Goal: Task Accomplishment & Management: Manage account settings

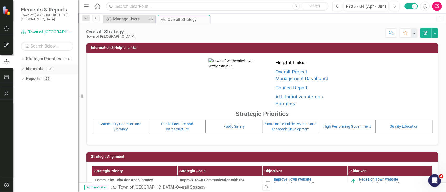
click at [30, 66] on link "Elements" at bounding box center [34, 69] width 17 height 6
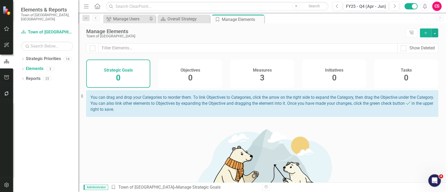
click at [269, 80] on div "Measures 3" at bounding box center [262, 74] width 64 height 28
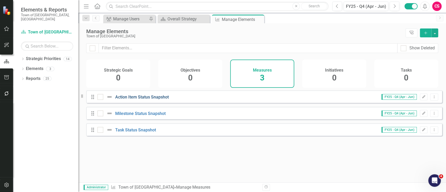
click at [159, 99] on link "Action Item Status Snapshot" at bounding box center [142, 97] width 54 height 5
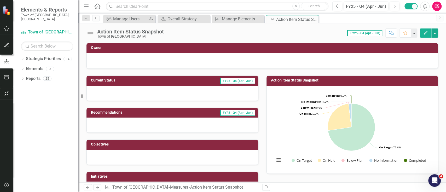
scroll to position [18, 0]
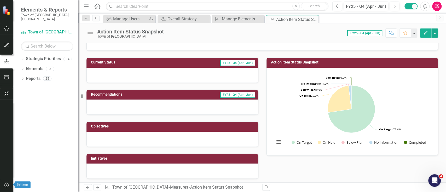
click at [6, 131] on icon "button" at bounding box center [6, 185] width 5 height 4
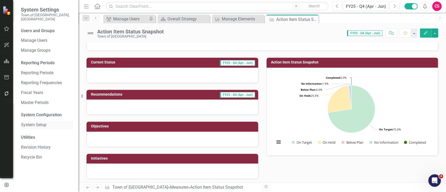
click at [48, 122] on link "System Setup" at bounding box center [47, 125] width 52 height 6
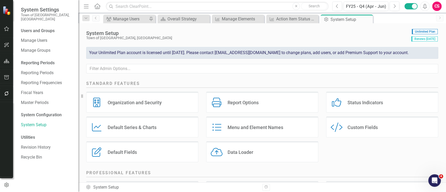
click at [303, 107] on div "Status Indicators" at bounding box center [337, 103] width 14 height 10
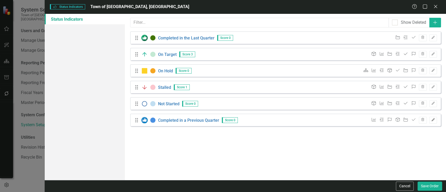
click at [303, 122] on button "Edit" at bounding box center [433, 120] width 8 height 7
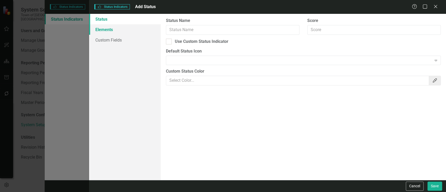
type input "Completed in a Previous Quarter"
checkbox input "true"
type input "#4a90e2"
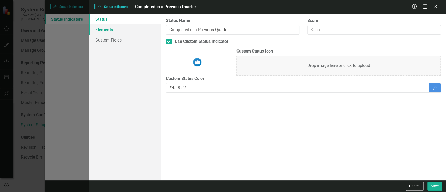
click at [117, 29] on link "Elements" at bounding box center [124, 29] width 71 height 10
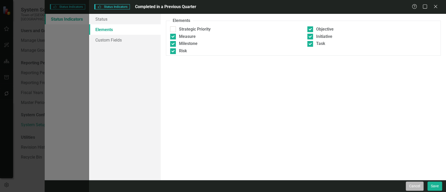
click at [303, 131] on button "Cancel" at bounding box center [415, 185] width 18 height 9
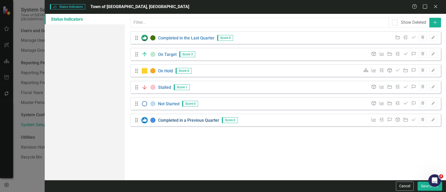
click at [214, 121] on link "Completed in a Previous Quarter" at bounding box center [188, 119] width 61 height 5
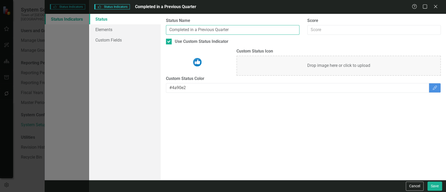
click at [218, 29] on input "Completed in a Previous Quarter" at bounding box center [232, 30] width 133 height 10
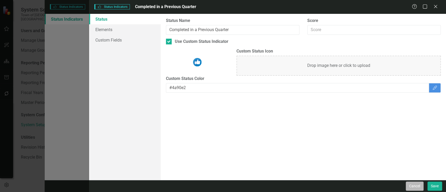
click at [303, 131] on button "Cancel" at bounding box center [415, 185] width 18 height 9
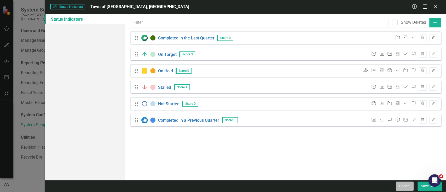
click at [303, 131] on button "Cancel" at bounding box center [405, 185] width 18 height 9
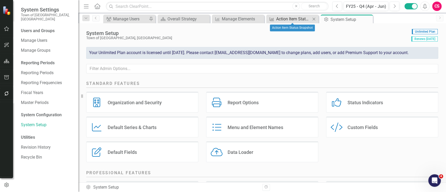
click at [282, 17] on div "Action Item Status Snapshot" at bounding box center [293, 19] width 34 height 7
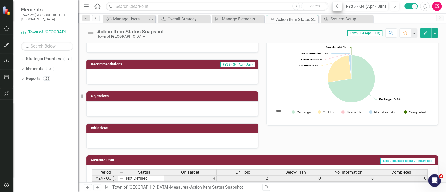
scroll to position [48, 0]
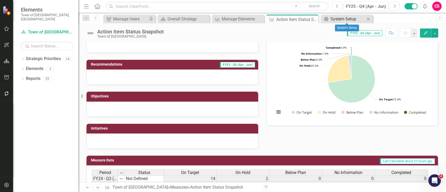
click at [303, 20] on div "System Setup" at bounding box center [347, 19] width 34 height 7
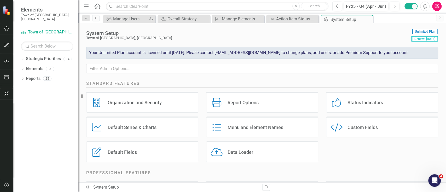
click at [303, 99] on div "Status Indicators Status Indicators" at bounding box center [382, 102] width 112 height 21
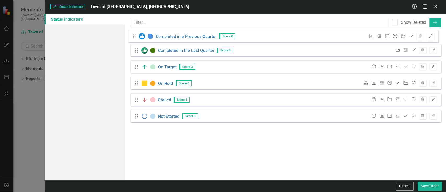
drag, startPoint x: 138, startPoint y: 119, endPoint x: 136, endPoint y: 36, distance: 83.6
click at [136, 36] on div "Drag Completed in the Last Quarter Score 0 Initiative Milestone Task Trash Edit…" at bounding box center [285, 78] width 310 height 95
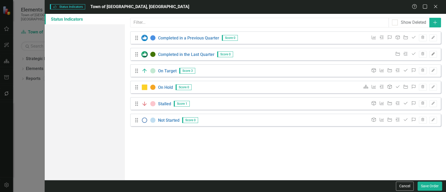
click at [303, 55] on button "Edit" at bounding box center [433, 54] width 8 height 7
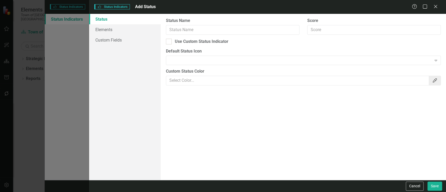
type input "Completed in the Last Quarter"
checkbox input "true"
type input "#417505"
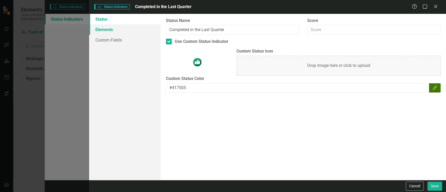
click at [132, 32] on link "Elements" at bounding box center [124, 29] width 71 height 10
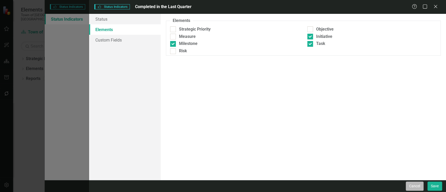
click at [303, 131] on button "Cancel" at bounding box center [415, 185] width 18 height 9
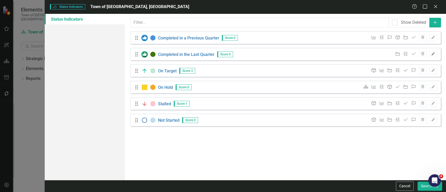
click at [303, 53] on icon "Edit" at bounding box center [433, 53] width 4 height 3
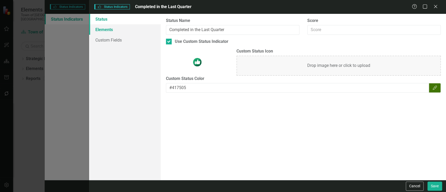
click at [143, 25] on link "Elements" at bounding box center [124, 29] width 71 height 10
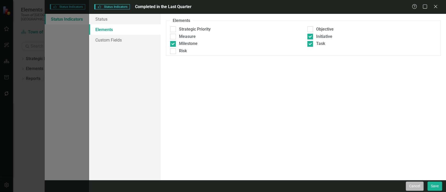
click at [303, 131] on button "Cancel" at bounding box center [415, 185] width 18 height 9
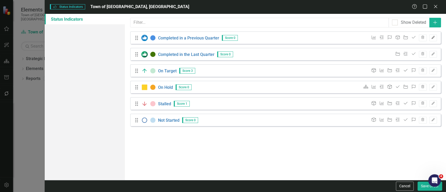
click at [303, 37] on icon "Edit" at bounding box center [433, 37] width 4 height 3
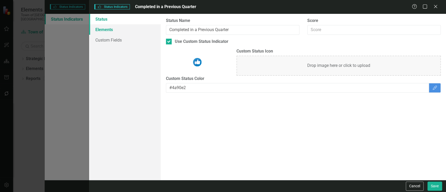
click at [116, 29] on link "Elements" at bounding box center [124, 29] width 71 height 10
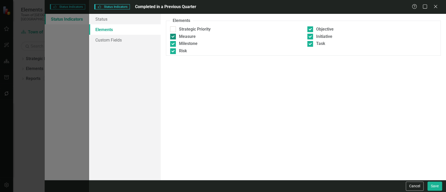
click at [185, 36] on div "Measure" at bounding box center [187, 37] width 17 height 6
click at [173, 36] on input "Measure" at bounding box center [171, 35] width 3 height 3
click at [185, 36] on div "Measure" at bounding box center [187, 37] width 17 height 6
click at [173, 36] on input "Measure" at bounding box center [171, 35] width 3 height 3
checkbox input "true"
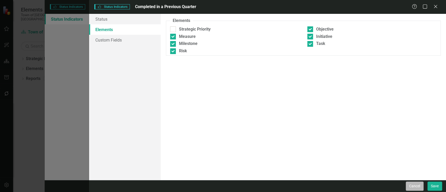
click at [303, 131] on button "Cancel" at bounding box center [415, 185] width 18 height 9
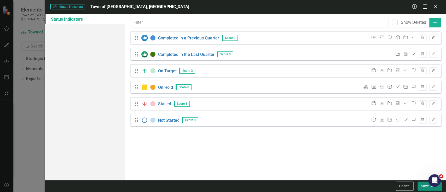
click at [303, 131] on button "Save Order" at bounding box center [429, 185] width 25 height 9
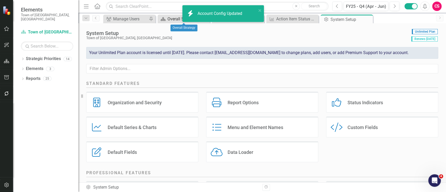
click at [168, 19] on div "Overall Strategy" at bounding box center [184, 19] width 34 height 7
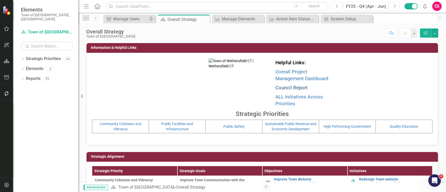
click at [281, 90] on link "Council Report" at bounding box center [291, 88] width 32 height 6
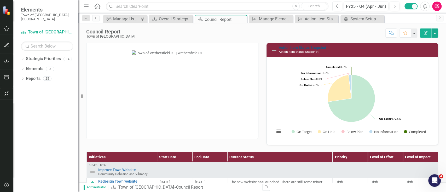
click at [303, 47] on link "Action Item Status Snapshot" at bounding box center [303, 47] width 48 height 4
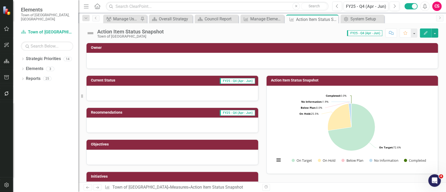
scroll to position [114, 0]
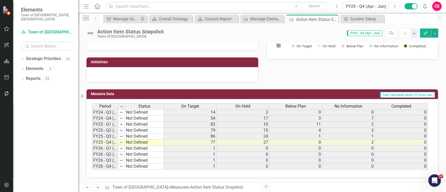
click at [303, 93] on span "Last Calculated about 22 hours ago" at bounding box center [407, 95] width 55 height 6
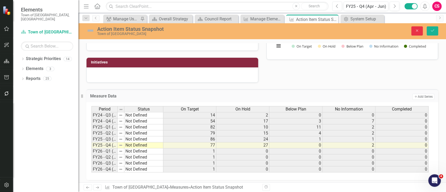
click at [303, 33] on button "Close" at bounding box center [416, 30] width 11 height 9
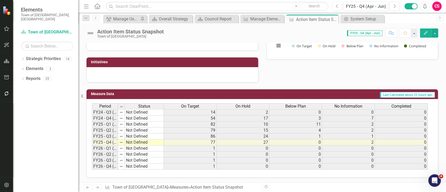
click at [303, 36] on button "Edit" at bounding box center [425, 32] width 11 height 9
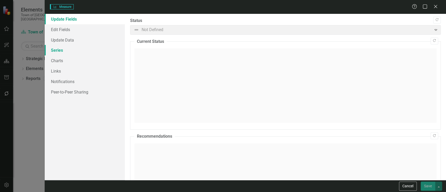
click at [54, 51] on link "Series" at bounding box center [85, 50] width 80 height 10
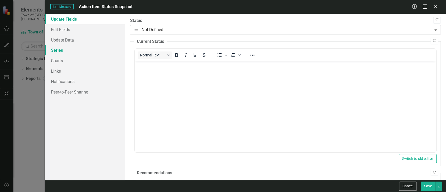
scroll to position [0, 0]
click at [88, 52] on link "Series" at bounding box center [85, 50] width 80 height 10
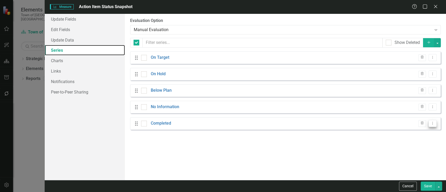
checkbox input "false"
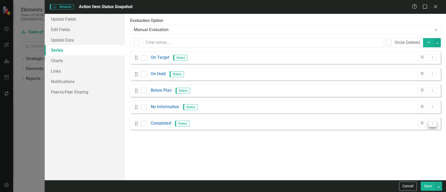
click at [303, 125] on button "Dropdown Menu" at bounding box center [432, 123] width 8 height 7
click at [303, 131] on link "Copy Duplicate Measure Series" at bounding box center [406, 142] width 59 height 10
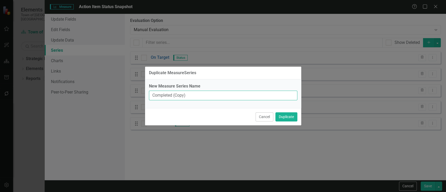
click at [210, 95] on input "Completed (Copy)" at bounding box center [223, 96] width 148 height 10
type input "Completed in Last Quarter"
click at [275, 112] on button "Duplicate" at bounding box center [286, 116] width 22 height 9
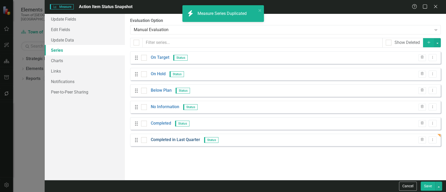
click at [183, 131] on link "Completed in Last Quarter" at bounding box center [175, 140] width 49 height 6
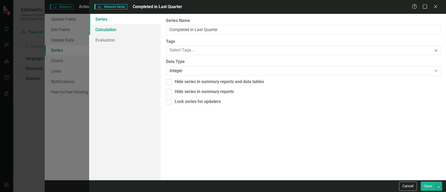
click at [122, 33] on link "Calculation" at bounding box center [124, 29] width 71 height 10
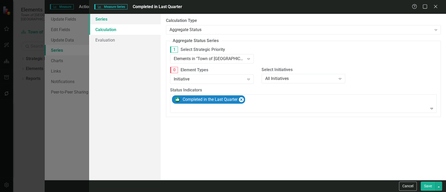
click at [119, 17] on link "Series" at bounding box center [124, 19] width 71 height 10
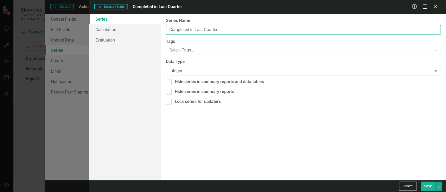
click at [196, 30] on input "Completed in Last Quarter" at bounding box center [303, 30] width 275 height 10
type input "Completed in Previous Quarter"
click at [303, 131] on button "Save" at bounding box center [427, 185] width 15 height 9
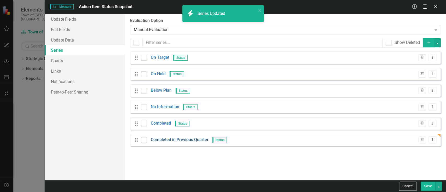
click at [188, 131] on link "Completed in Previous Quarter" at bounding box center [180, 140] width 58 height 6
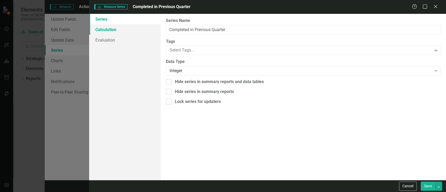
click at [123, 31] on link "Calculation" at bounding box center [124, 29] width 71 height 10
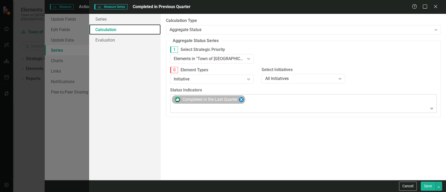
click at [242, 100] on icon "Remove [object Object]" at bounding box center [241, 99] width 2 height 3
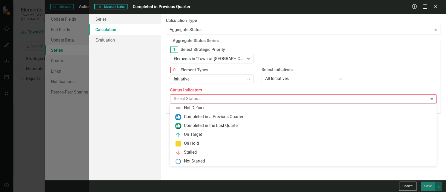
click at [242, 100] on div at bounding box center [300, 98] width 256 height 7
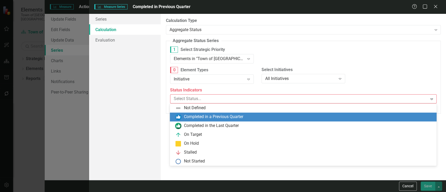
click at [237, 120] on div "Completed in a Previous Quarter" at bounding box center [303, 117] width 267 height 9
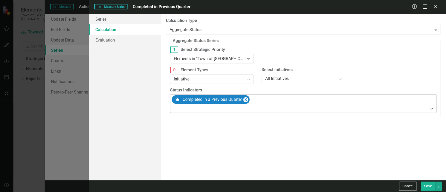
click at [303, 131] on button "Save" at bounding box center [427, 185] width 15 height 9
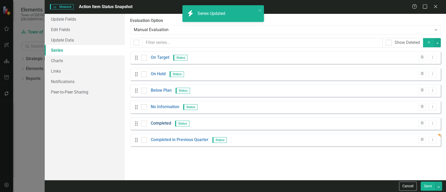
click at [167, 123] on link "Completed" at bounding box center [161, 123] width 20 height 6
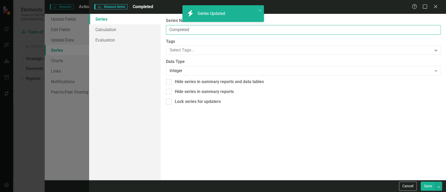
click at [195, 30] on input "Completed" at bounding box center [303, 30] width 275 height 10
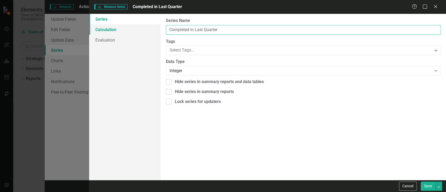
type input "Completed in Last Quarter"
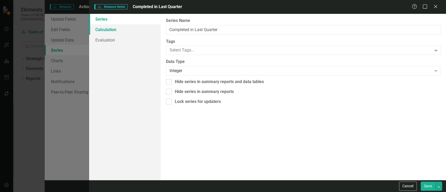
click at [121, 30] on link "Calculation" at bounding box center [124, 29] width 71 height 10
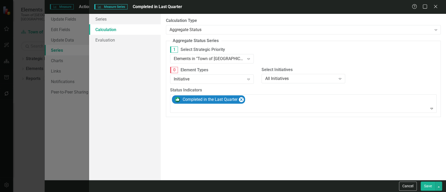
click at [303, 131] on button "Save" at bounding box center [427, 185] width 15 height 9
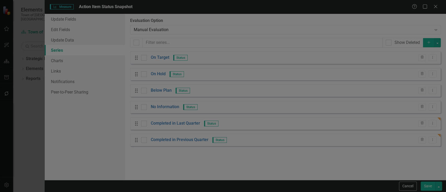
click at [303, 131] on button "Save" at bounding box center [427, 185] width 15 height 9
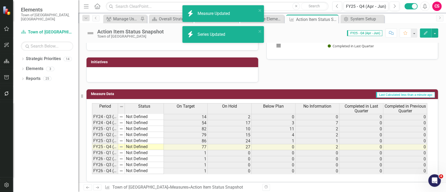
click at [303, 61] on div "Current Status FY25 - Q4 (Apr - Jun) Recommendations FY25 - Q4 (Apr - Jun) Obje…" at bounding box center [262, 19] width 360 height 128
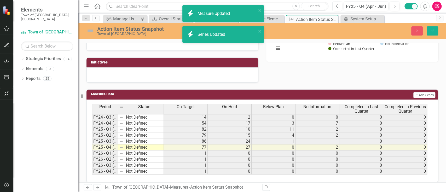
scroll to position [46, 0]
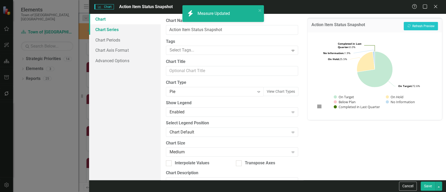
click at [116, 30] on link "Chart Series" at bounding box center [124, 29] width 71 height 10
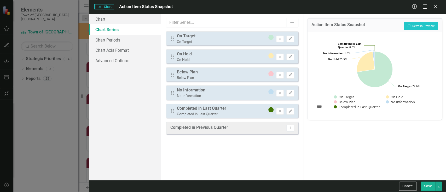
click at [289, 128] on icon "Activate" at bounding box center [290, 127] width 4 height 3
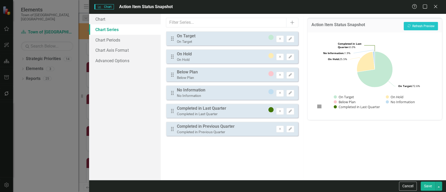
click at [289, 128] on icon "Edit" at bounding box center [290, 128] width 4 height 3
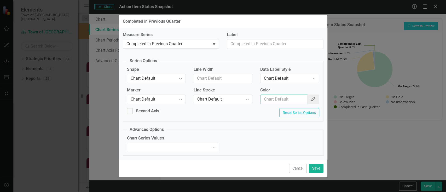
click at [273, 95] on input "Color" at bounding box center [283, 100] width 47 height 10
click at [303, 98] on icon "Color Picker" at bounding box center [312, 99] width 5 height 4
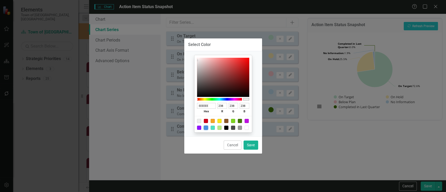
click at [204, 128] on div at bounding box center [206, 128] width 4 height 4
type input "4A90E2"
type input "74"
type input "144"
type input "226"
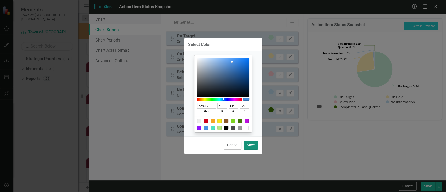
click at [253, 131] on button "Save" at bounding box center [250, 144] width 15 height 9
type input "#4a90e2"
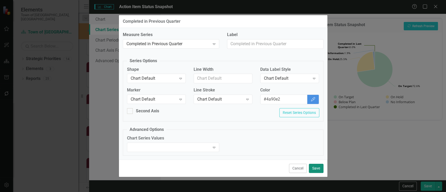
click at [303, 131] on button "Save" at bounding box center [316, 168] width 15 height 9
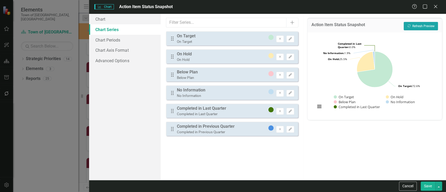
click at [303, 22] on button "Recalculate Refresh Preview" at bounding box center [420, 26] width 34 height 8
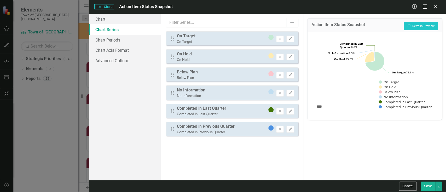
click at [303, 131] on button "Save" at bounding box center [427, 185] width 15 height 9
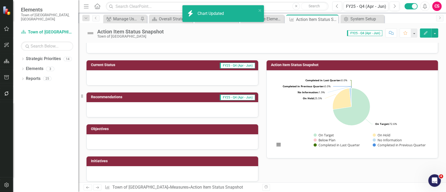
scroll to position [12, 0]
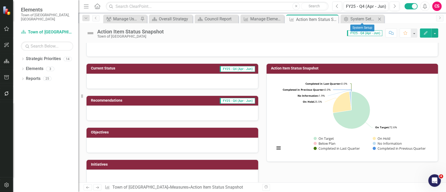
click at [303, 19] on icon at bounding box center [379, 18] width 3 height 3
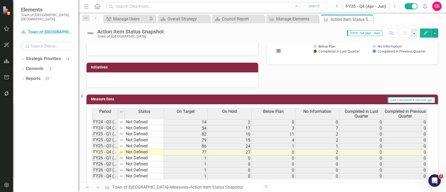
scroll to position [114, 0]
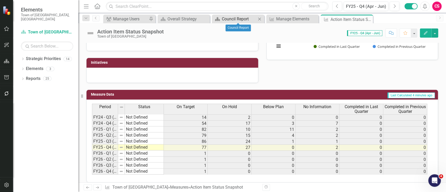
click at [251, 18] on div "Council Report" at bounding box center [239, 19] width 34 height 7
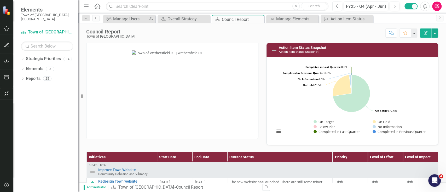
scroll to position [132, 0]
